Goal: Check status: Check status

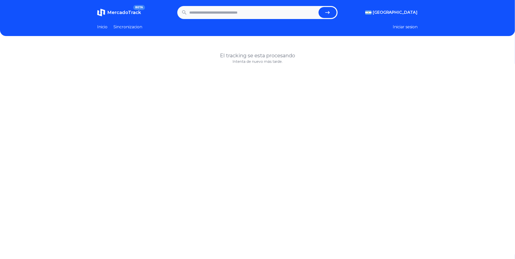
click at [295, 15] on input "text" at bounding box center [252, 12] width 127 height 11
click at [326, 12] on button "submit" at bounding box center [328, 12] width 18 height 11
type input "*****"
